Goal: Information Seeking & Learning: Check status

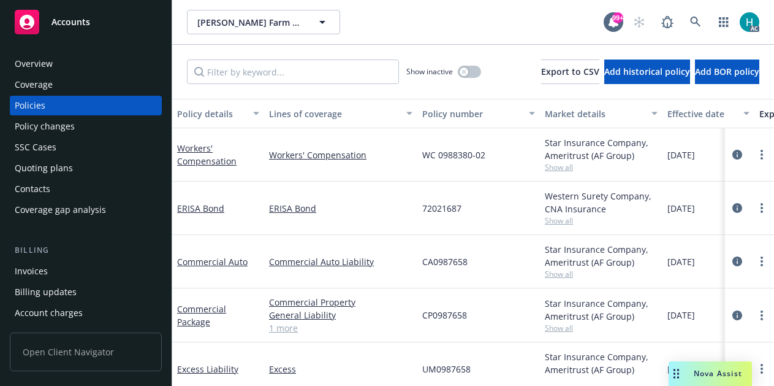
click at [577, 257] on div "Star Insurance Company, Ameritrust (AF Group)" at bounding box center [601, 256] width 113 height 26
drag, startPoint x: 0, startPoint y: 0, endPoint x: 577, endPoint y: 257, distance: 631.9
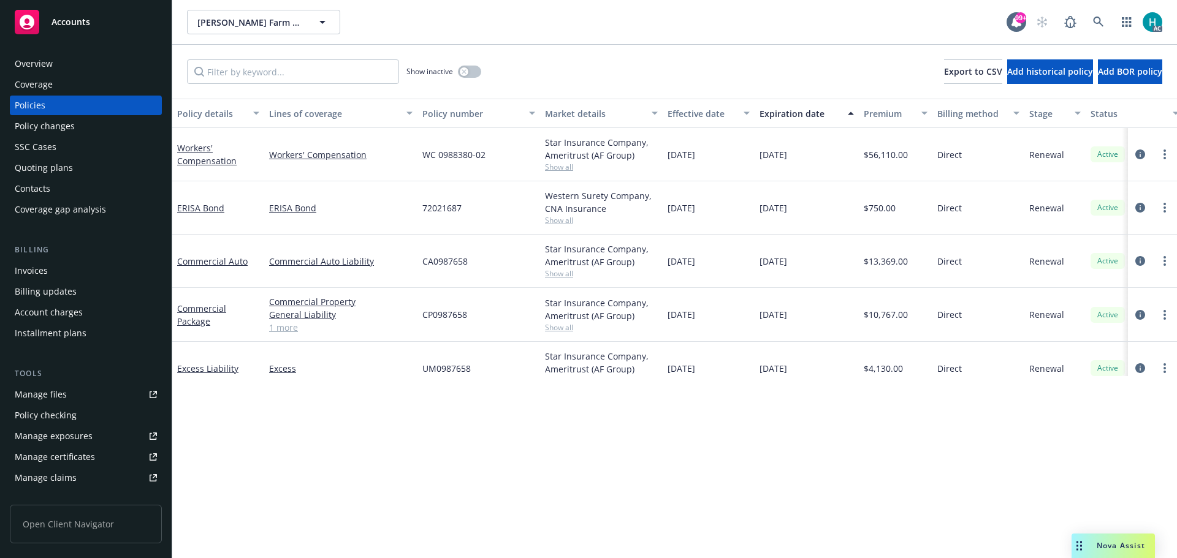
click at [438, 385] on div "Policy details Lines of coverage Policy number Market details Effective date Ex…" at bounding box center [674, 329] width 1005 height 460
